Goal: Task Accomplishment & Management: Manage account settings

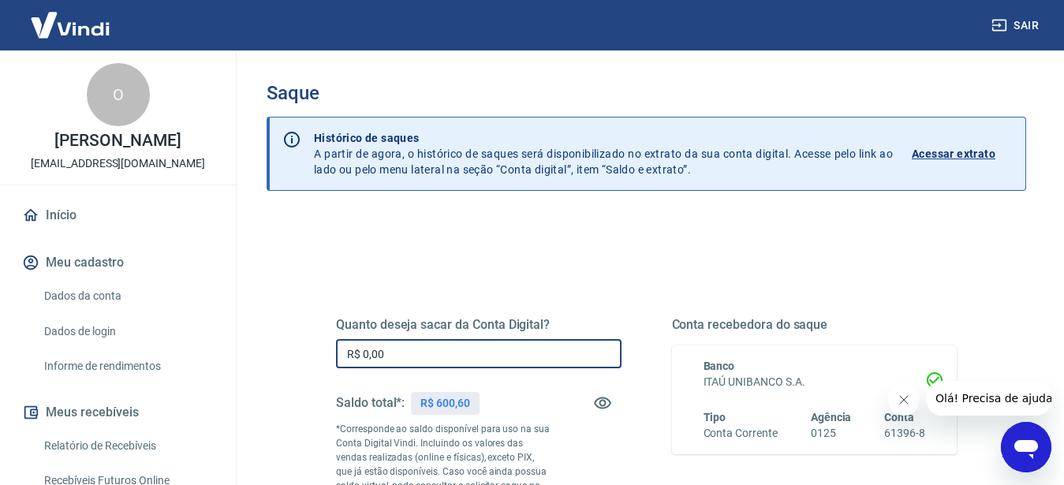
click at [442, 359] on input "R$ 0,00" at bounding box center [479, 353] width 286 height 29
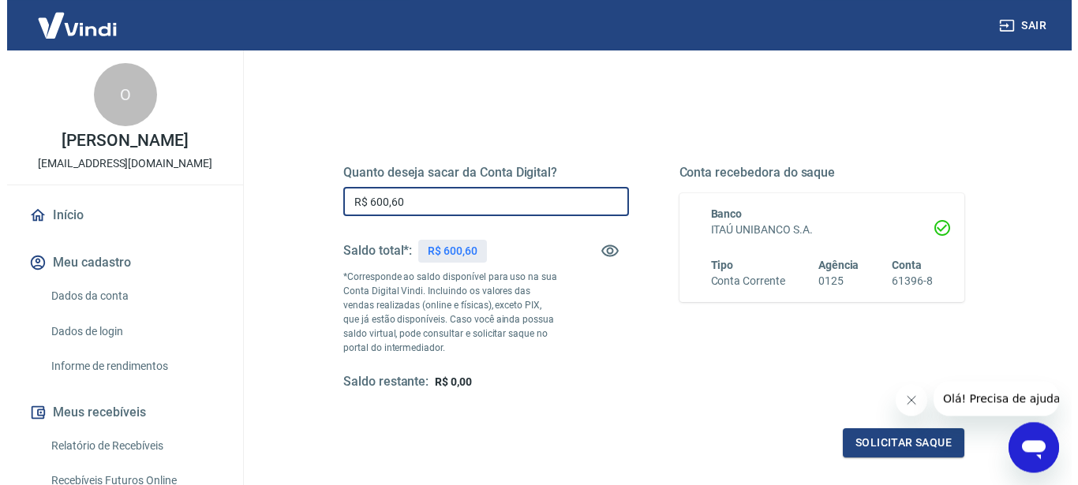
scroll to position [161, 0]
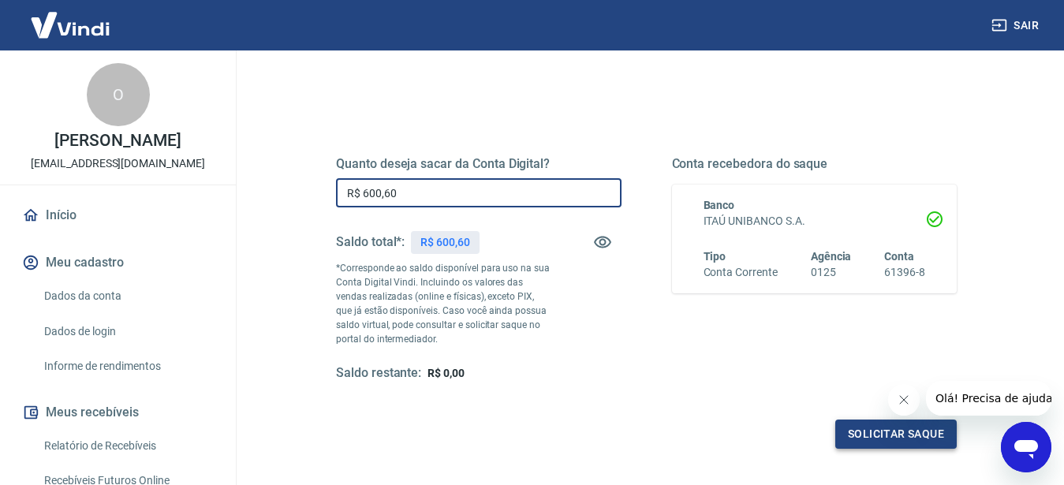
type input "R$ 600,60"
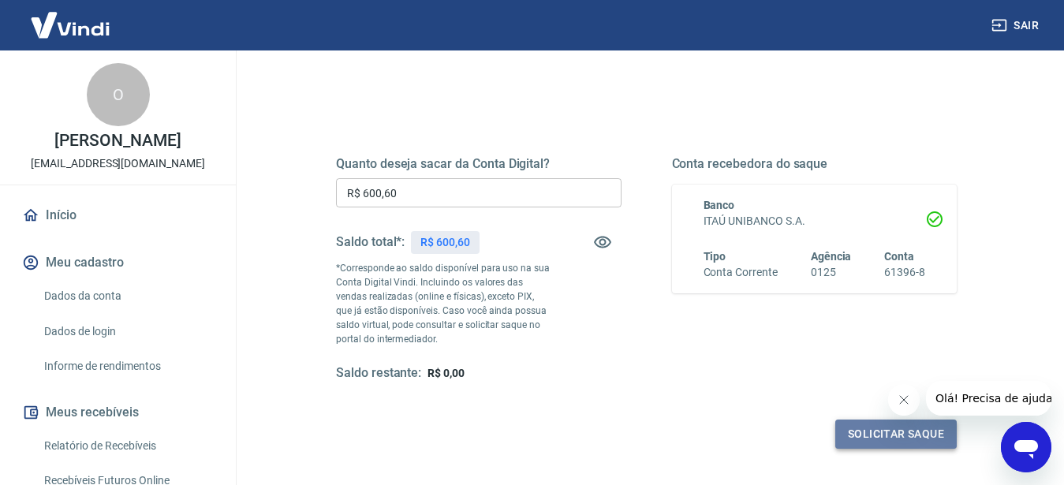
click at [861, 438] on button "Solicitar saque" at bounding box center [897, 434] width 122 height 29
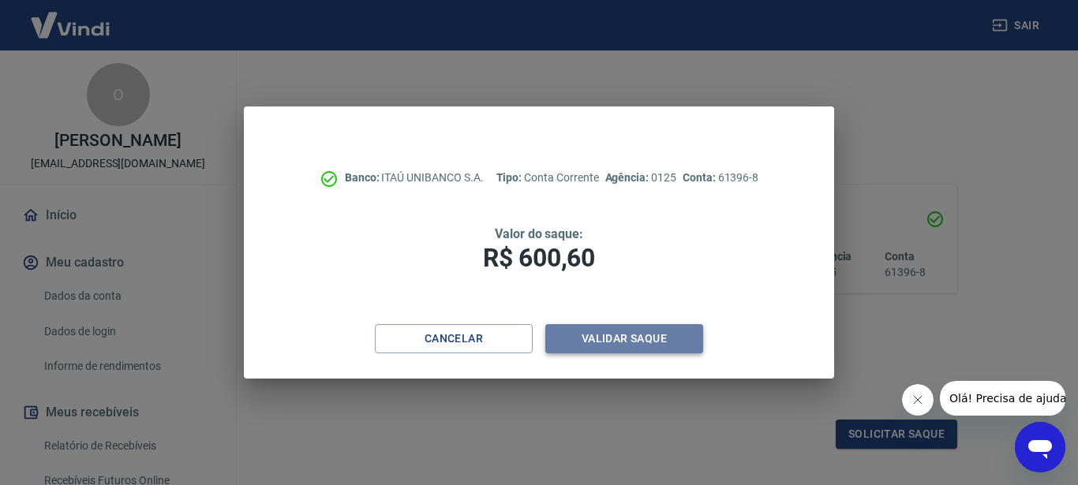
click at [617, 342] on button "Validar saque" at bounding box center [624, 338] width 158 height 29
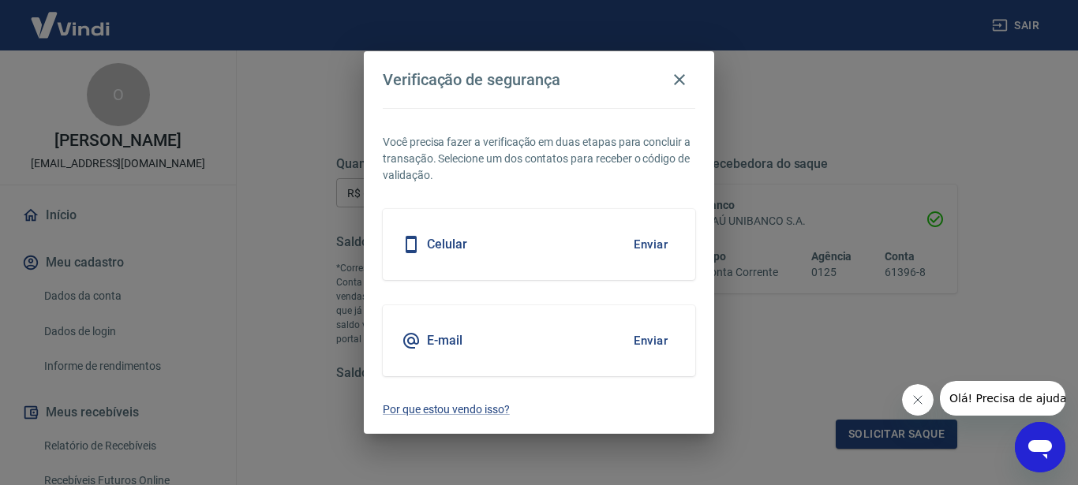
click at [652, 343] on button "Enviar" at bounding box center [650, 340] width 51 height 33
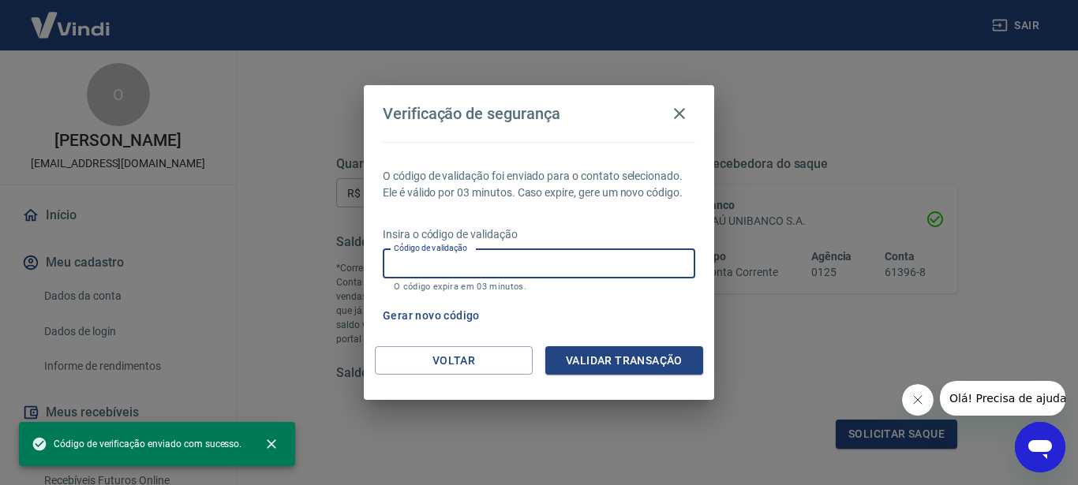
click at [548, 267] on input "Código de validação" at bounding box center [539, 263] width 312 height 29
paste input "441227"
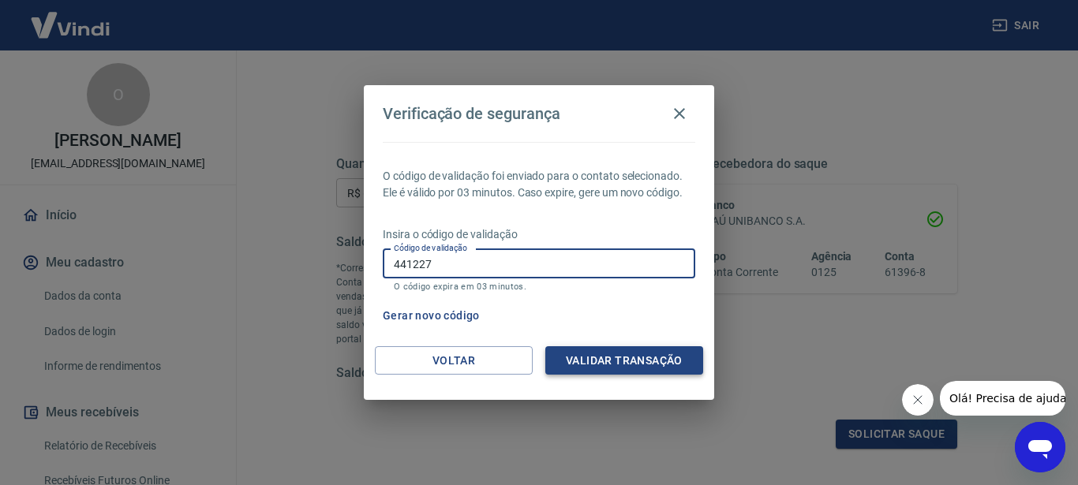
type input "441227"
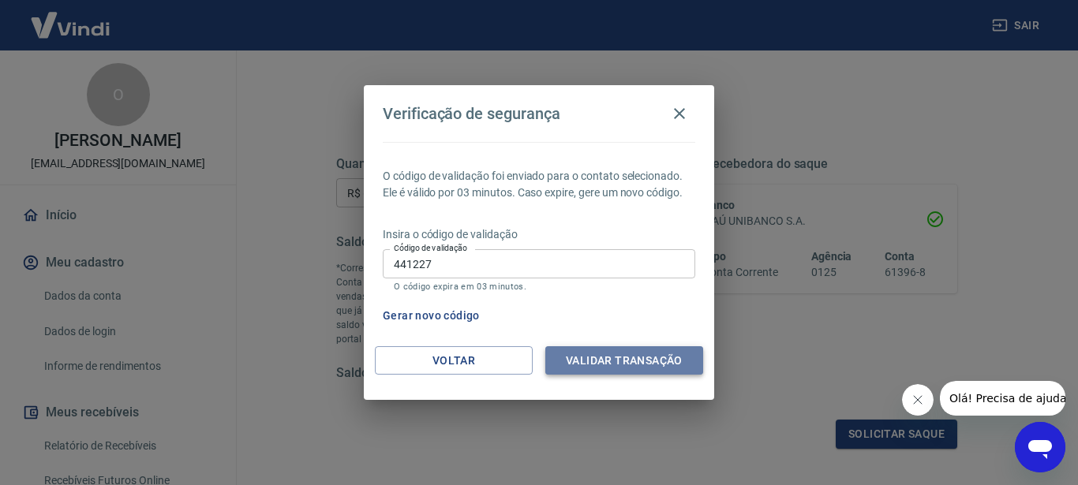
click at [624, 363] on button "Validar transação" at bounding box center [624, 360] width 158 height 29
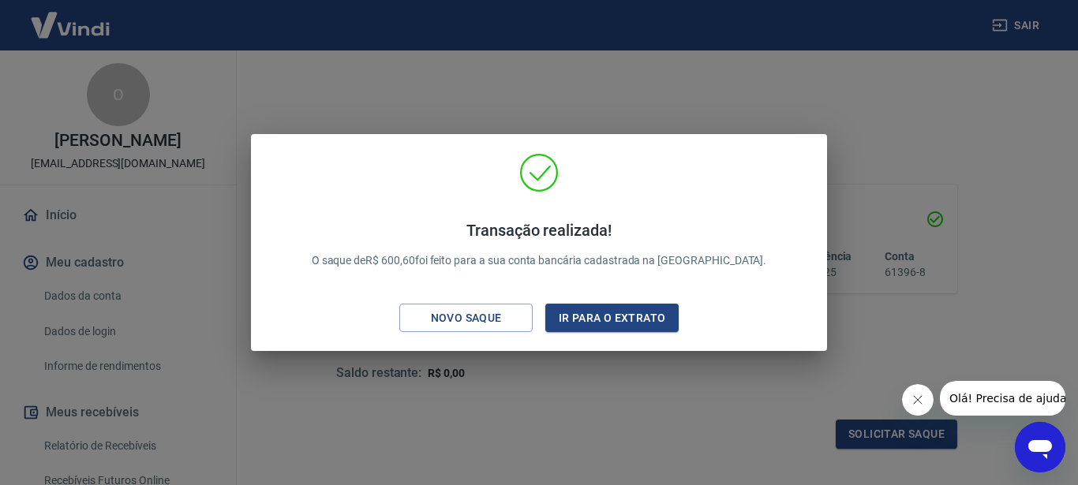
click at [527, 374] on div "Transação realizada! O saque de R$ 600,60 foi feito para a sua conta bancária c…" at bounding box center [539, 242] width 1078 height 485
